Goal: Check status: Check status

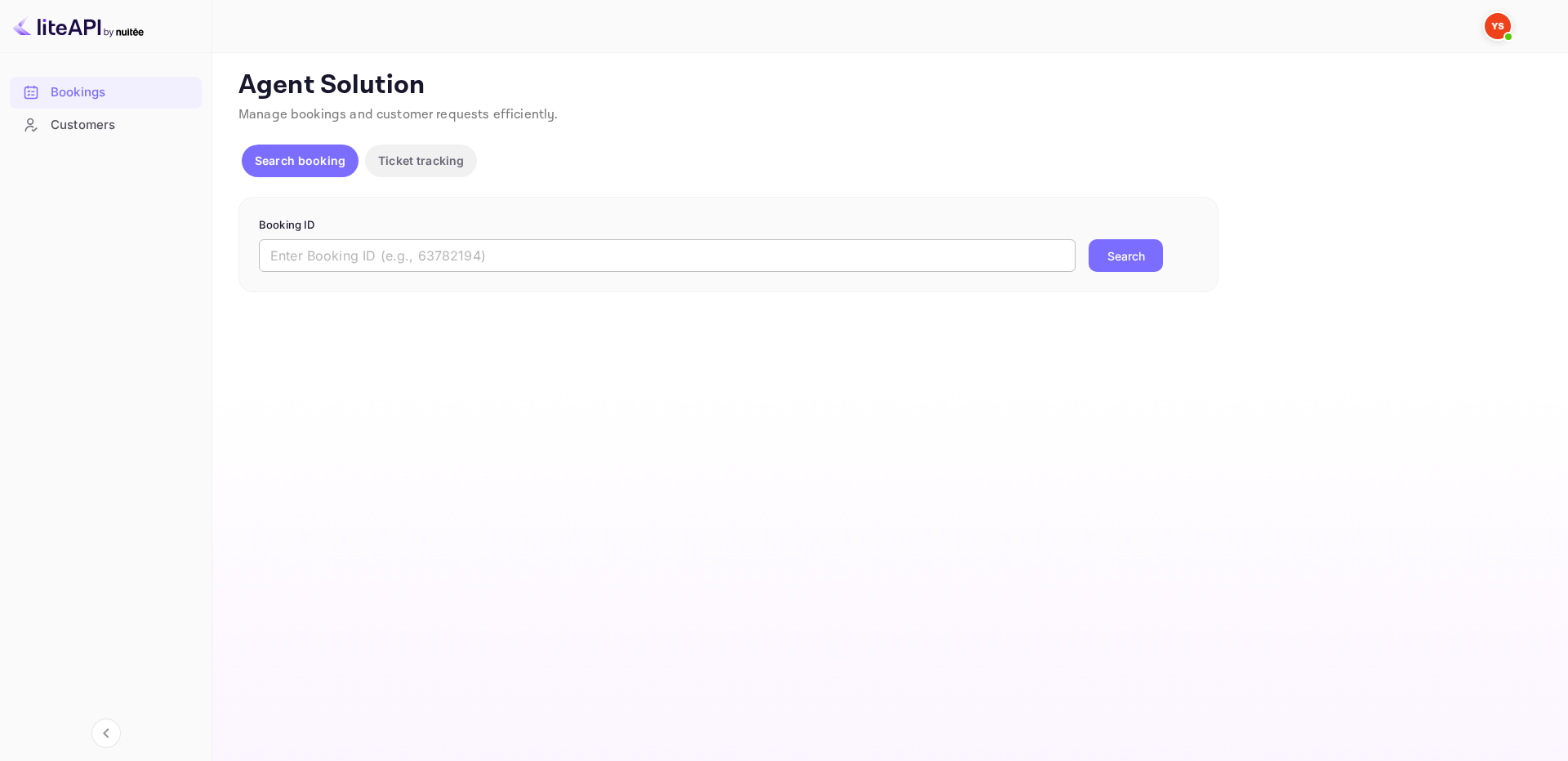
click at [1005, 256] on input "text" at bounding box center [667, 255] width 816 height 32
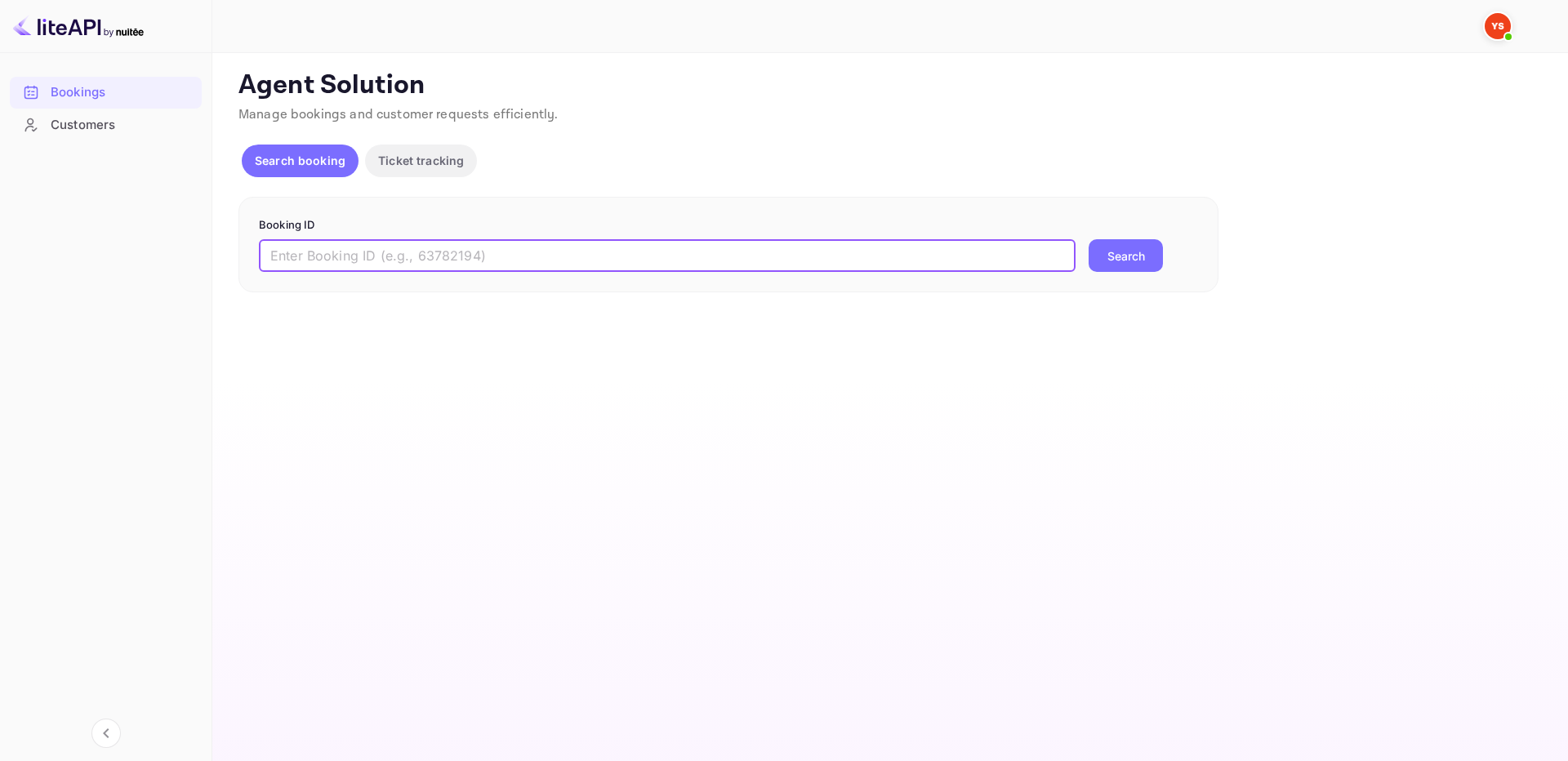
paste input "9787788"
type input "9787788"
click at [1123, 257] on button "Search" at bounding box center [1125, 255] width 74 height 32
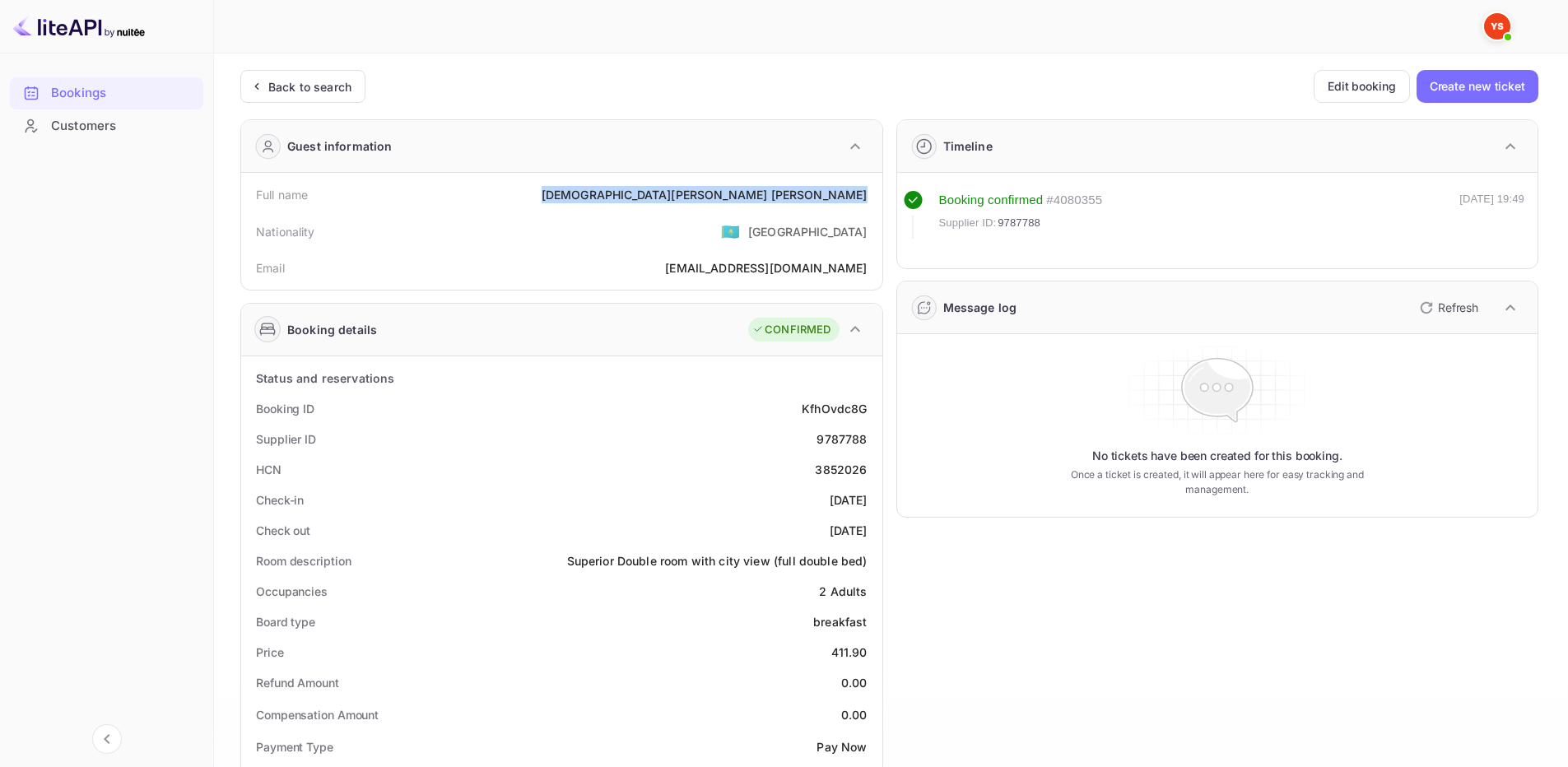
drag, startPoint x: 663, startPoint y: 196, endPoint x: 868, endPoint y: 199, distance: 205.0
click at [868, 199] on div "Full name FRANCISCA BELEN NEGRETE URIBE" at bounding box center [562, 195] width 628 height 31
copy div "FRANCISCA BELEN NEGRETE URIBE"
drag, startPoint x: 855, startPoint y: 651, endPoint x: 870, endPoint y: 642, distance: 17.5
click at [870, 647] on div "Price 411.90" at bounding box center [562, 652] width 628 height 31
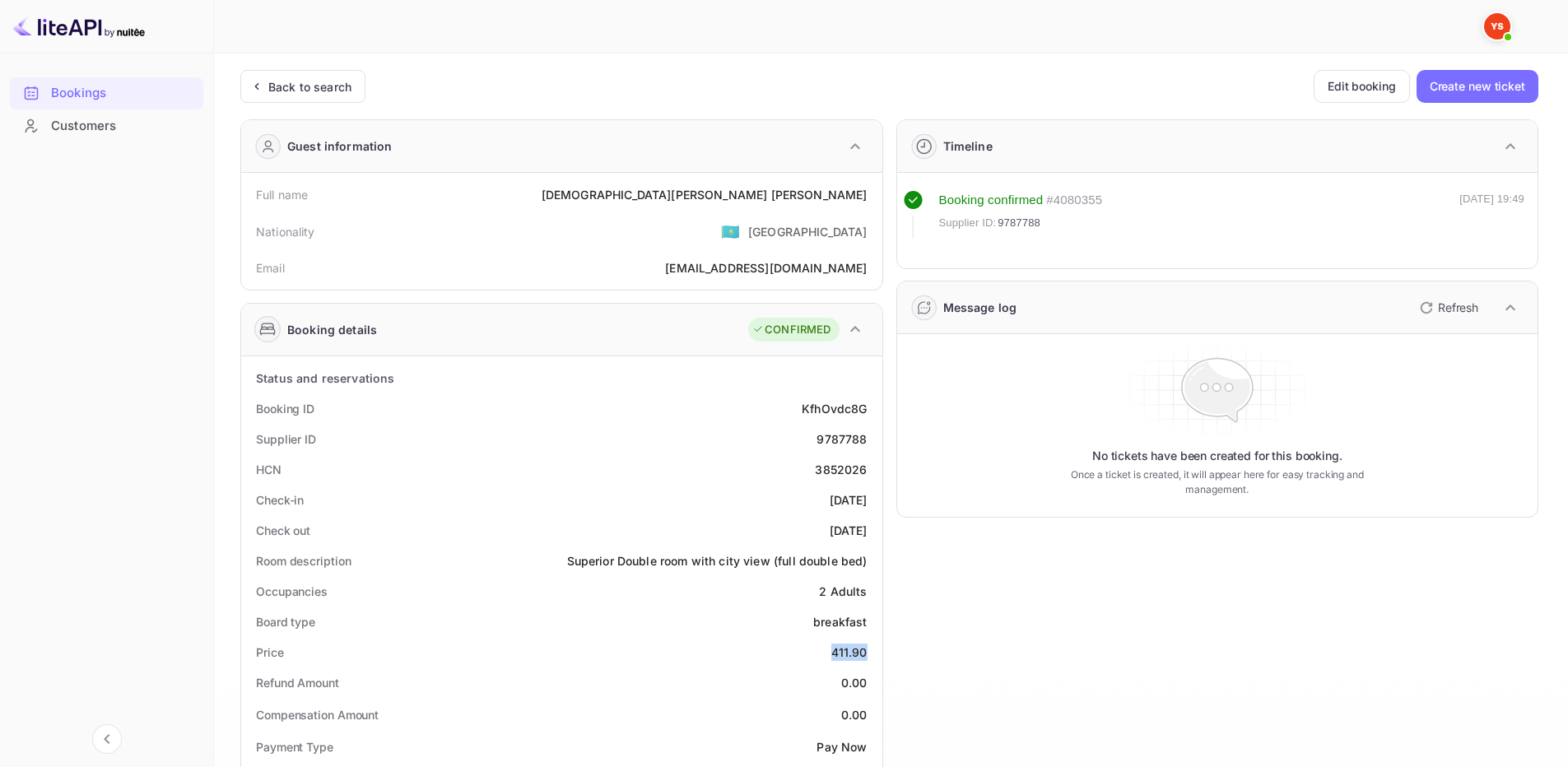
copy div "411.90"
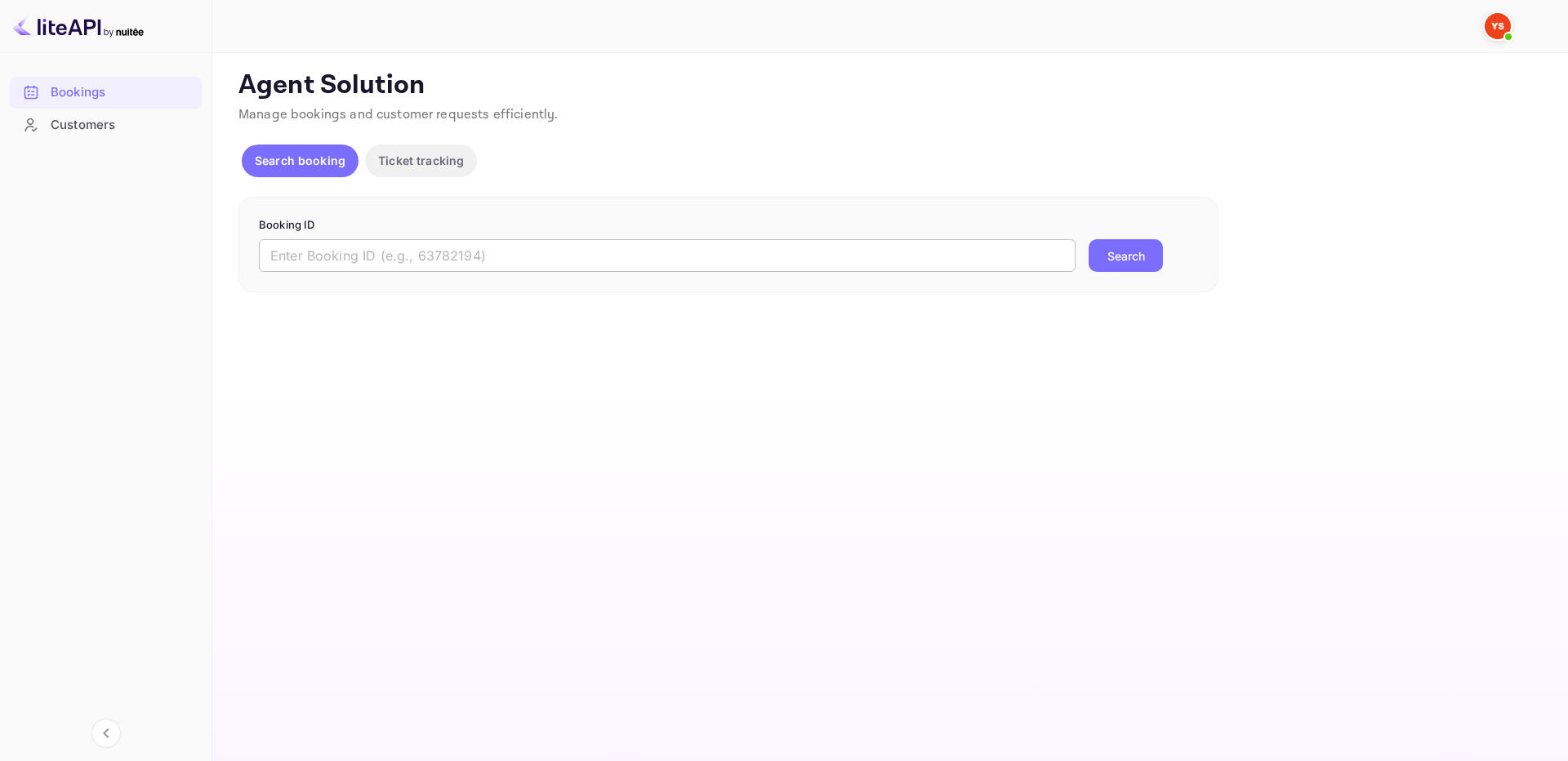
click at [857, 252] on input "text" at bounding box center [667, 255] width 816 height 32
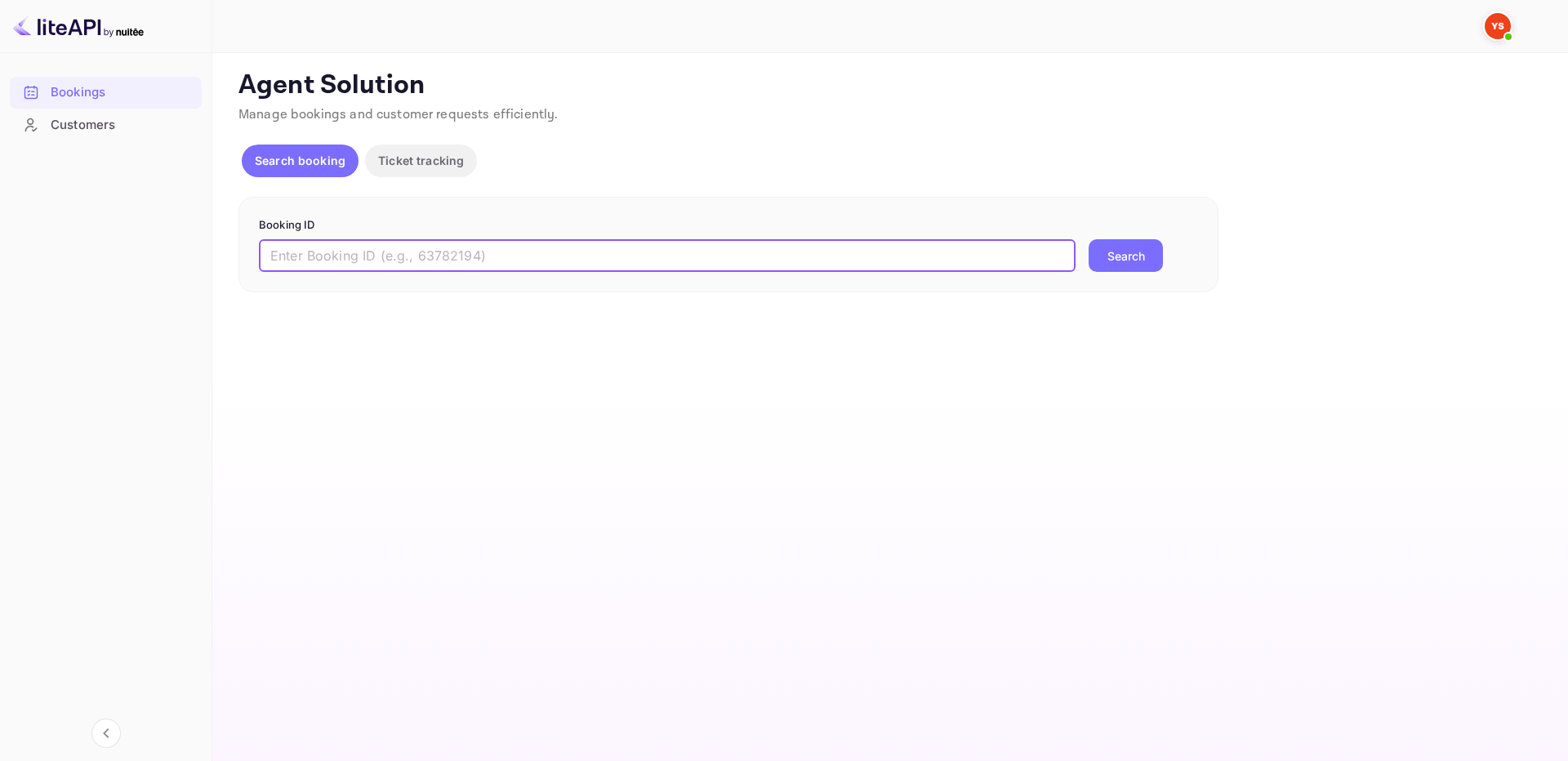
paste input "9883792"
type input "9883792"
click at [1155, 255] on button "Search" at bounding box center [1125, 255] width 74 height 32
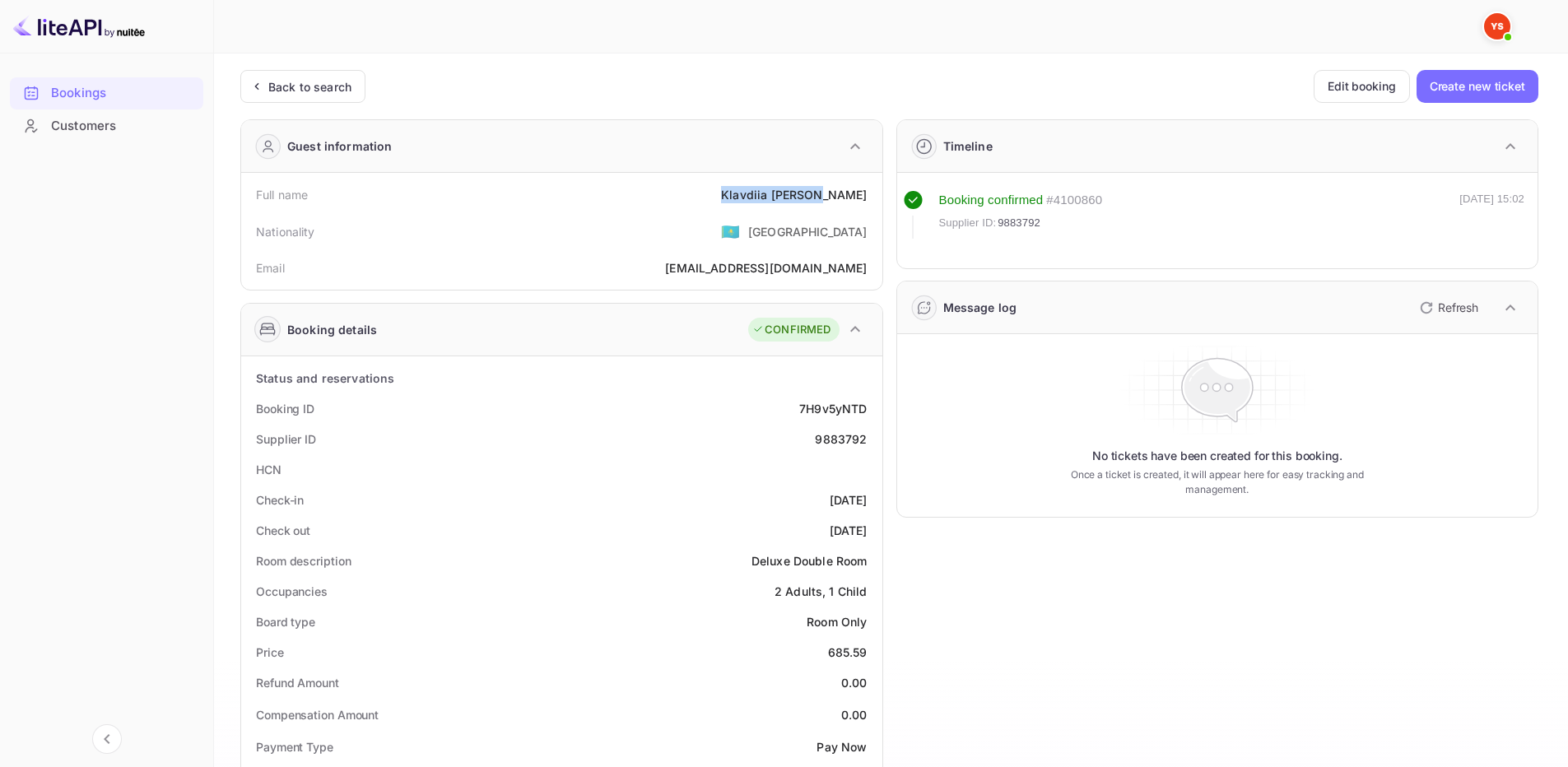
drag, startPoint x: 765, startPoint y: 199, endPoint x: 871, endPoint y: 191, distance: 106.3
click at [871, 191] on div "Full name [PERSON_NAME]" at bounding box center [562, 195] width 628 height 31
copy div "[PERSON_NAME]"
drag, startPoint x: 820, startPoint y: 651, endPoint x: 881, endPoint y: 651, distance: 61.0
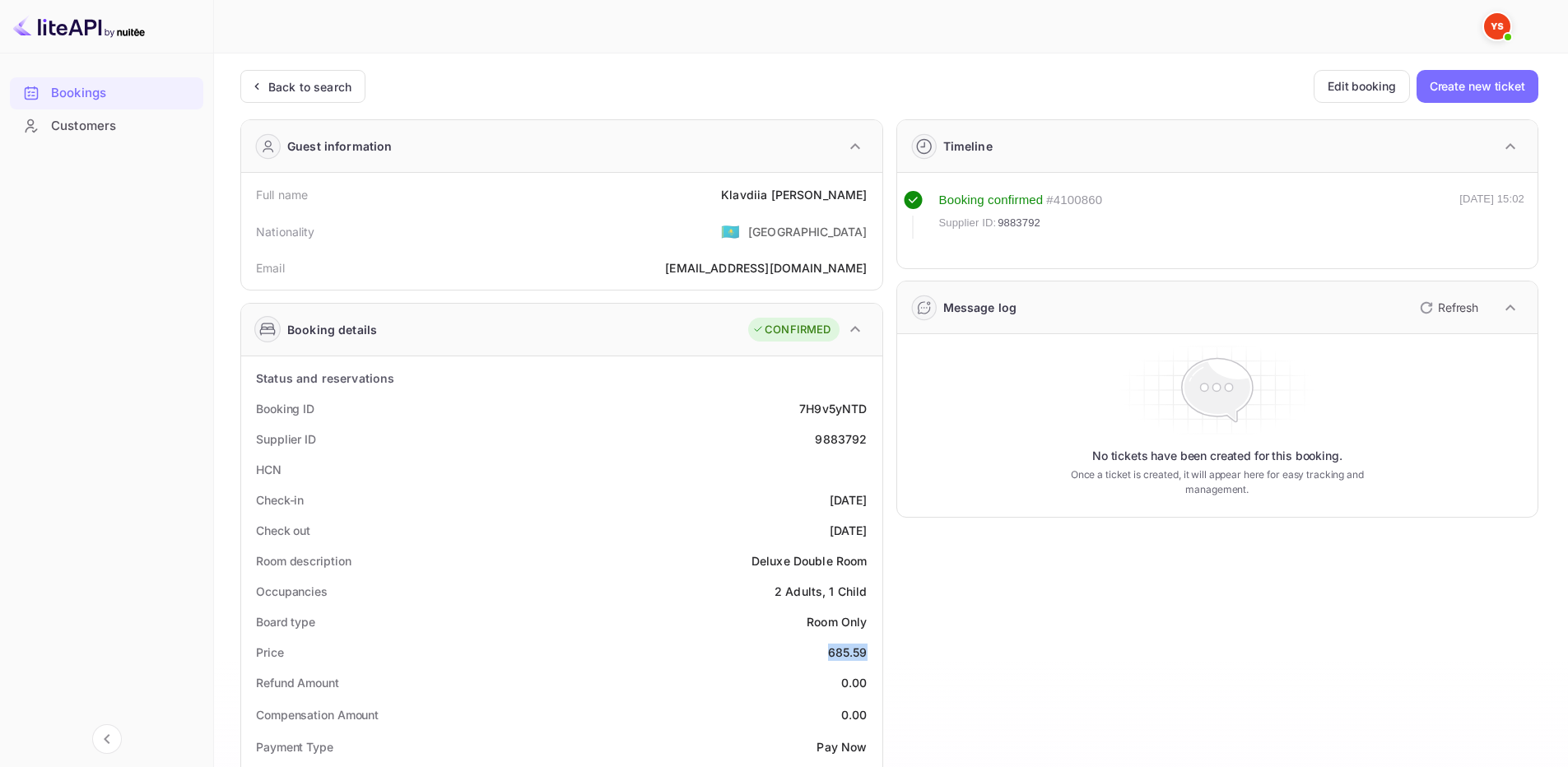
copy div "685.59"
